Goal: Navigation & Orientation: Find specific page/section

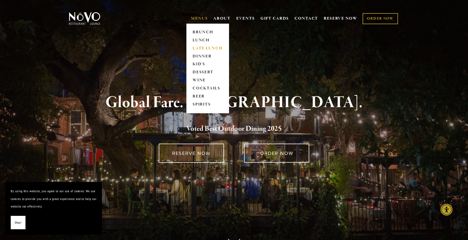
click at [203, 46] on link "LATE LUNCH" at bounding box center [208, 48] width 34 height 8
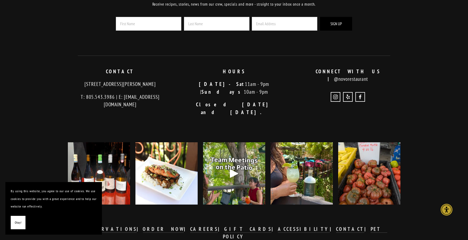
scroll to position [367, 0]
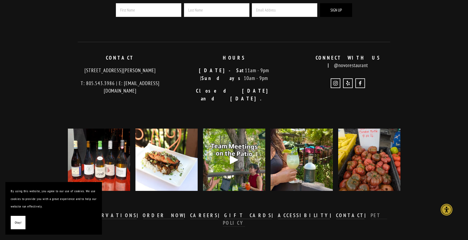
click at [328, 212] on strong "PET POLICY" at bounding box center [305, 219] width 164 height 14
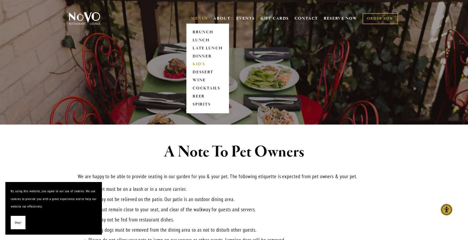
click at [198, 63] on link "KID'S" at bounding box center [208, 64] width 34 height 8
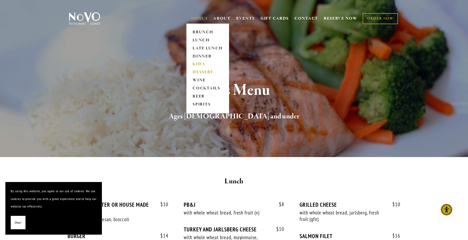
click at [204, 71] on link "DESSERT" at bounding box center [208, 72] width 34 height 8
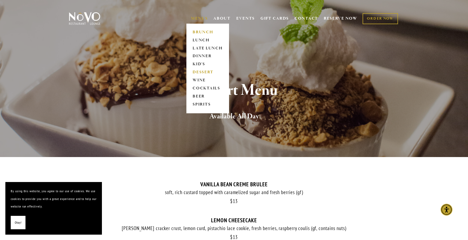
click at [198, 31] on link "BRUNCH" at bounding box center [208, 32] width 34 height 8
